Goal: Complete application form

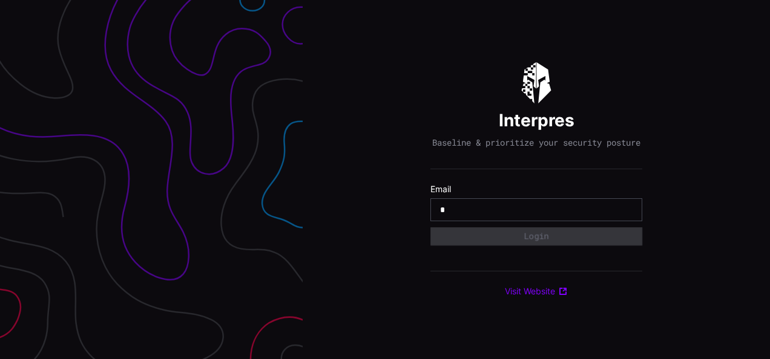
type input "**********"
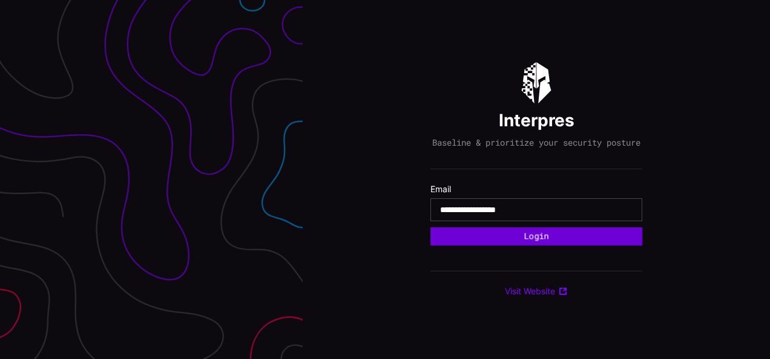
click at [522, 243] on button "Login" at bounding box center [536, 237] width 212 height 18
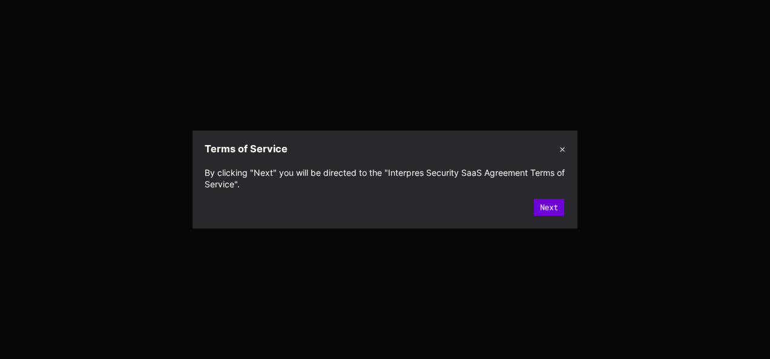
click at [548, 208] on button "Next" at bounding box center [549, 207] width 30 height 17
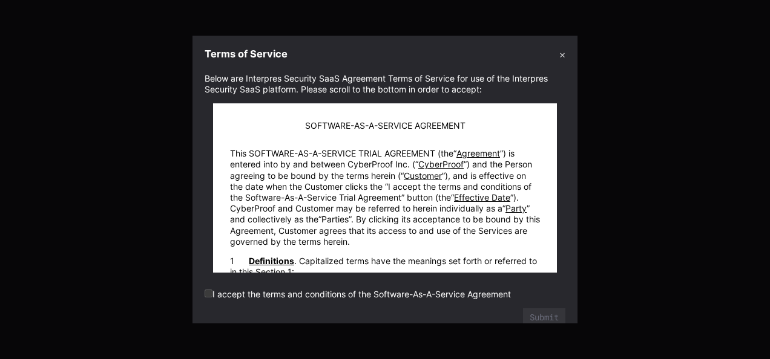
scroll to position [15, 0]
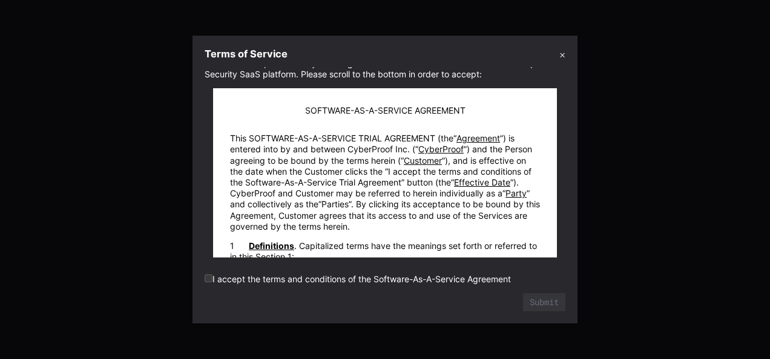
click at [272, 173] on p "This SOFTWARE-AS-A-SERVICE TRIAL AGREEMENT (the Agreement ) is entered into by …" at bounding box center [385, 182] width 310 height 99
click at [473, 138] on span "Agreement" at bounding box center [478, 138] width 50 height 10
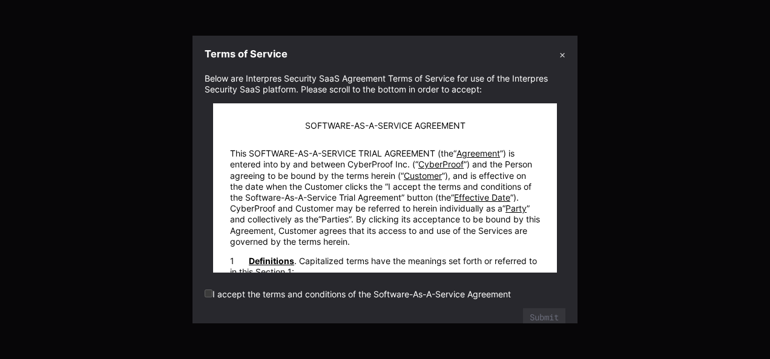
click at [560, 54] on button "✕" at bounding box center [562, 54] width 6 height 13
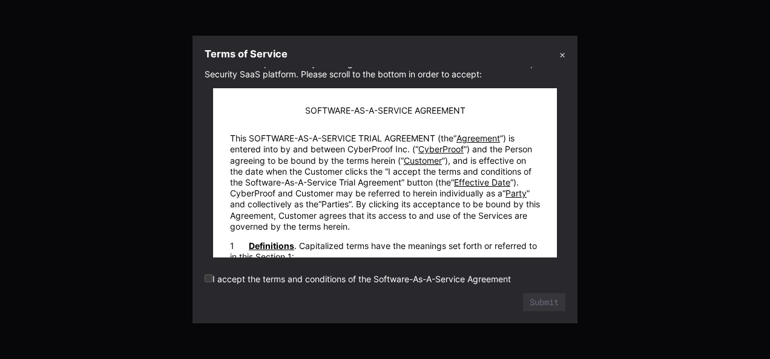
click at [203, 278] on section "Below are Interpres Security SaaS Agreement Terms of Service for use of the Int…" at bounding box center [384, 195] width 385 height 257
click at [464, 304] on div "Submit" at bounding box center [385, 302] width 361 height 18
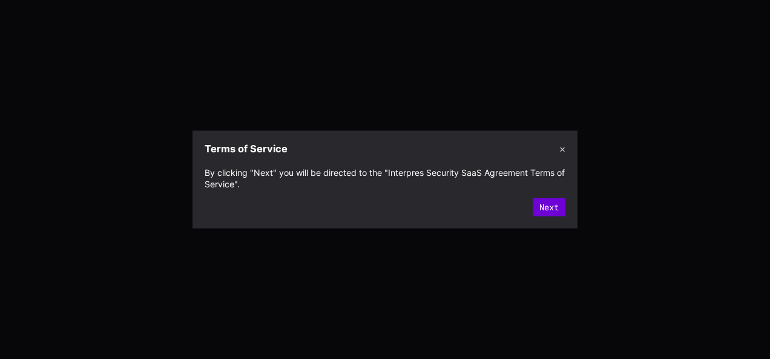
click at [549, 207] on button "Next" at bounding box center [549, 207] width 33 height 18
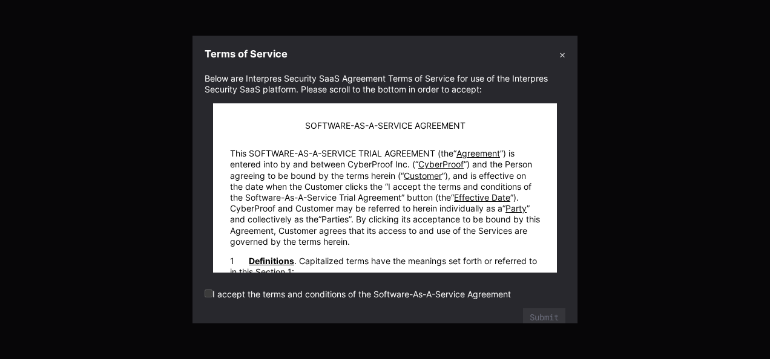
click at [243, 299] on label "I accept the terms and conditions of the Software-As-A-Service Agreement" at bounding box center [358, 294] width 306 height 10
click at [254, 294] on label "I accept the terms and conditions of the Software-As-A-Service Agreement" at bounding box center [358, 294] width 306 height 10
drag, startPoint x: 254, startPoint y: 294, endPoint x: 303, endPoint y: 292, distance: 49.0
click at [303, 292] on label "I accept the terms and conditions of the Software-As-A-Service Agreement" at bounding box center [358, 294] width 306 height 10
drag, startPoint x: 303, startPoint y: 292, endPoint x: 384, endPoint y: 301, distance: 82.2
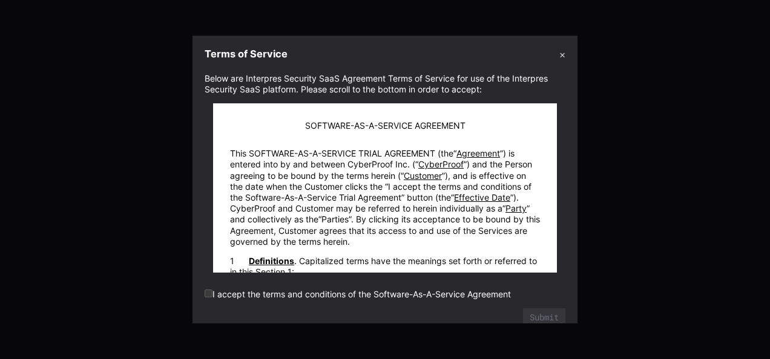
click at [384, 301] on form "Below are Interpres Security SaaS Agreement Terms of Service for use of the Int…" at bounding box center [385, 200] width 361 height 254
click at [396, 293] on label "I accept the terms and conditions of the Software-As-A-Service Agreement" at bounding box center [358, 294] width 306 height 10
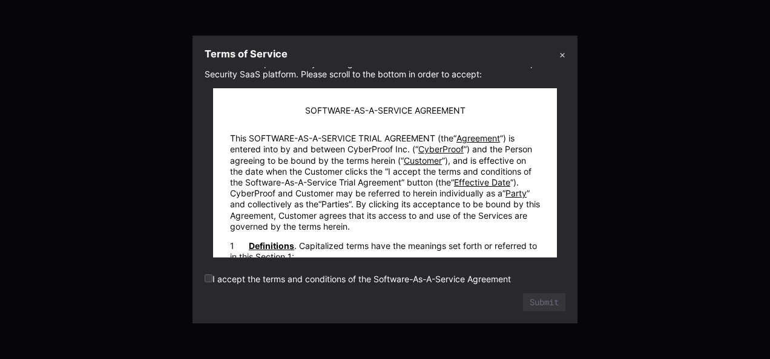
click at [269, 280] on label "I accept the terms and conditions of the Software-As-A-Service Agreement" at bounding box center [358, 279] width 306 height 10
drag, startPoint x: 482, startPoint y: 278, endPoint x: 535, endPoint y: 267, distance: 54.4
click at [483, 278] on label "I accept the terms and conditions of the Software-As-A-Service Agreement" at bounding box center [358, 279] width 306 height 10
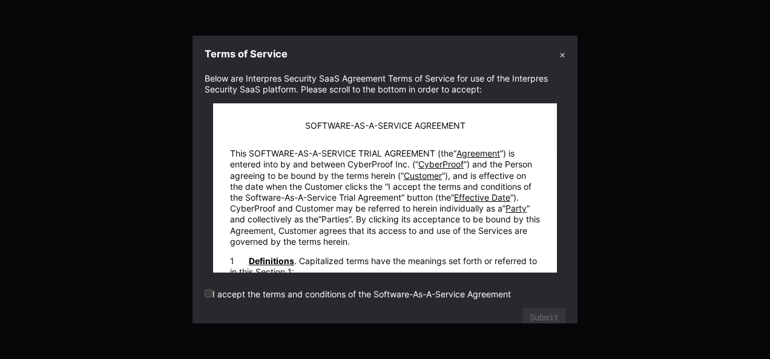
click at [238, 269] on form "Below are Interpres Security SaaS Agreement Terms of Service for use of the Int…" at bounding box center [385, 200] width 361 height 254
click at [559, 52] on button "✕" at bounding box center [562, 54] width 6 height 13
click at [206, 298] on label "I accept the terms and conditions of the Software-As-A-Service Agreement" at bounding box center [358, 294] width 306 height 10
click at [258, 286] on form "Below are Interpres Security SaaS Agreement Terms of Service for use of the Int…" at bounding box center [385, 200] width 361 height 254
click at [270, 301] on form "Below are Interpres Security SaaS Agreement Terms of Service for use of the Int…" at bounding box center [385, 200] width 361 height 254
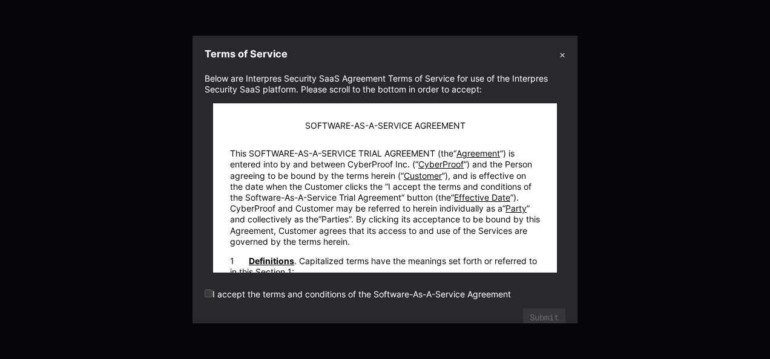
click at [269, 295] on label "I accept the terms and conditions of the Software-As-A-Service Agreement" at bounding box center [358, 294] width 306 height 10
click at [218, 295] on label "I accept the terms and conditions of the Software-As-A-Service Agreement" at bounding box center [358, 294] width 306 height 10
drag, startPoint x: 218, startPoint y: 295, endPoint x: 191, endPoint y: 295, distance: 27.2
click at [191, 295] on div at bounding box center [385, 179] width 770 height 359
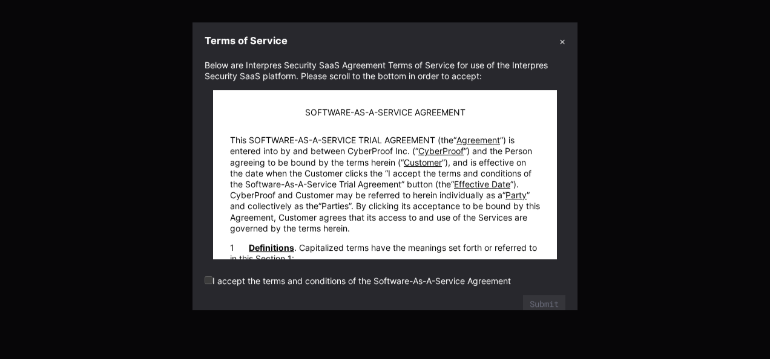
click at [180, 298] on div at bounding box center [385, 179] width 770 height 359
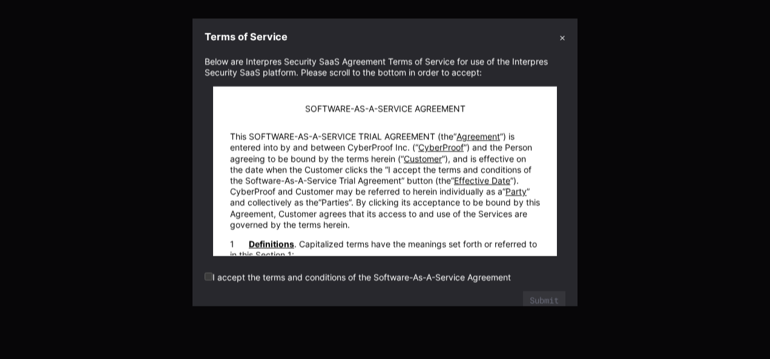
click at [180, 298] on div at bounding box center [385, 179] width 770 height 359
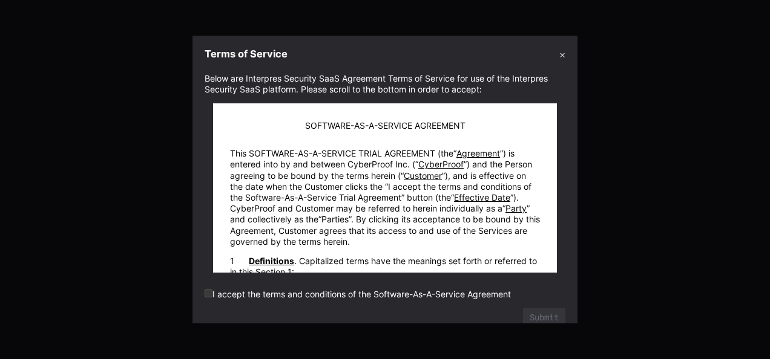
click at [562, 50] on button "✕" at bounding box center [562, 54] width 6 height 13
click at [207, 289] on form "Below are Interpres Security SaaS Agreement Terms of Service for use of the Int…" at bounding box center [385, 200] width 361 height 254
click at [206, 288] on form "Below are Interpres Security SaaS Agreement Terms of Service for use of the Int…" at bounding box center [385, 200] width 361 height 254
click at [200, 293] on section "Below are Interpres Security SaaS Agreement Terms of Service for use of the Int…" at bounding box center [384, 195] width 385 height 257
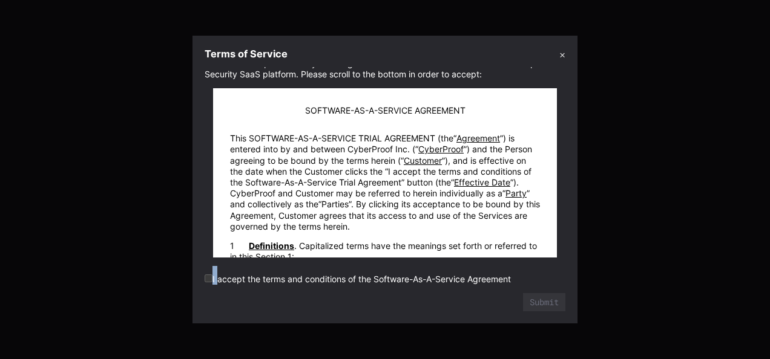
click at [742, 189] on div at bounding box center [385, 179] width 770 height 359
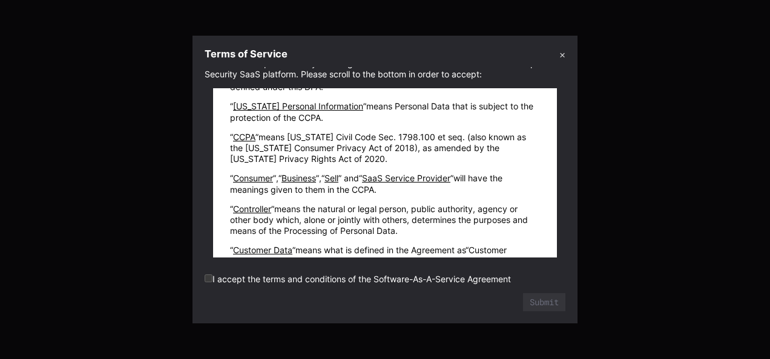
scroll to position [24958, 0]
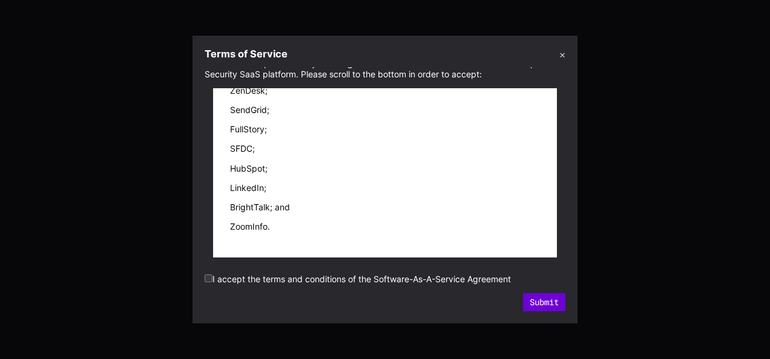
click at [542, 300] on button "Submit" at bounding box center [544, 302] width 42 height 18
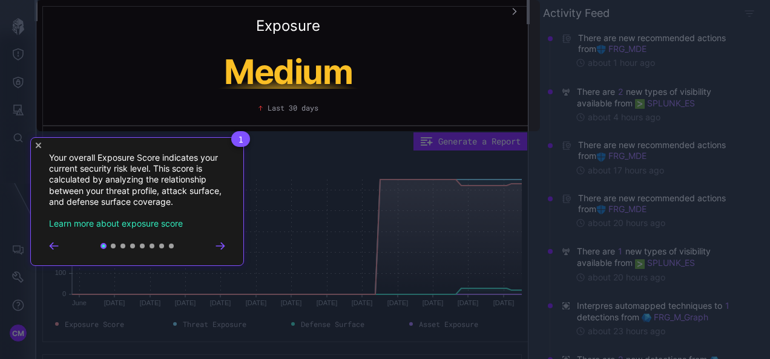
click at [38, 145] on icon "Close Tour" at bounding box center [38, 145] width 5 height 5
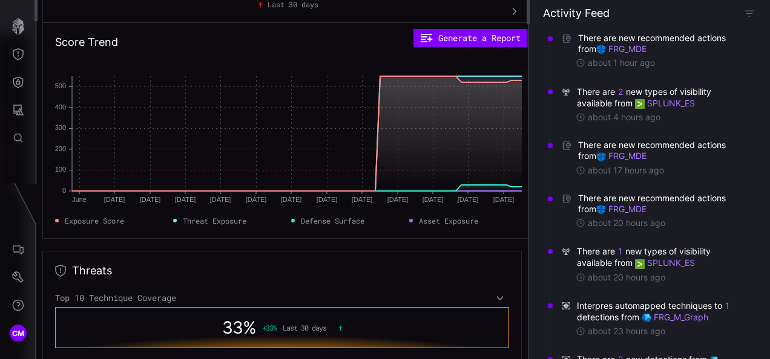
scroll to position [0, 0]
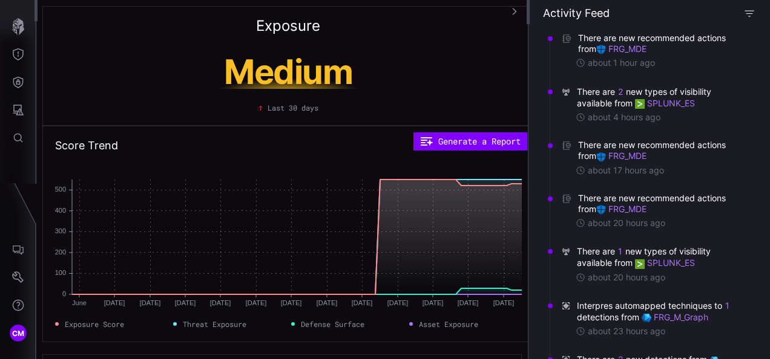
click at [751, 13] on icon "button" at bounding box center [748, 13] width 9 height 6
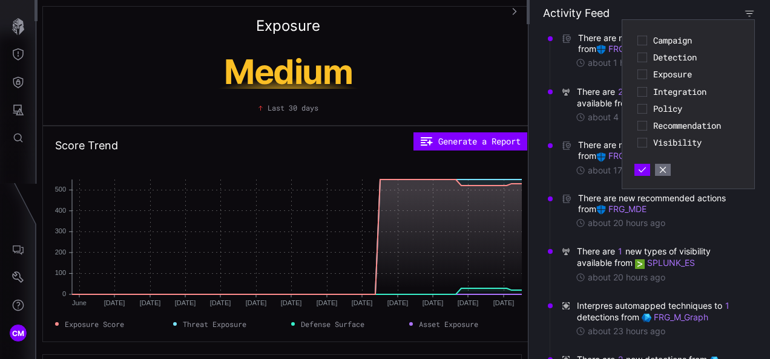
click at [749, 11] on icon "button" at bounding box center [749, 13] width 10 height 10
